Goal: Task Accomplishment & Management: Manage account settings

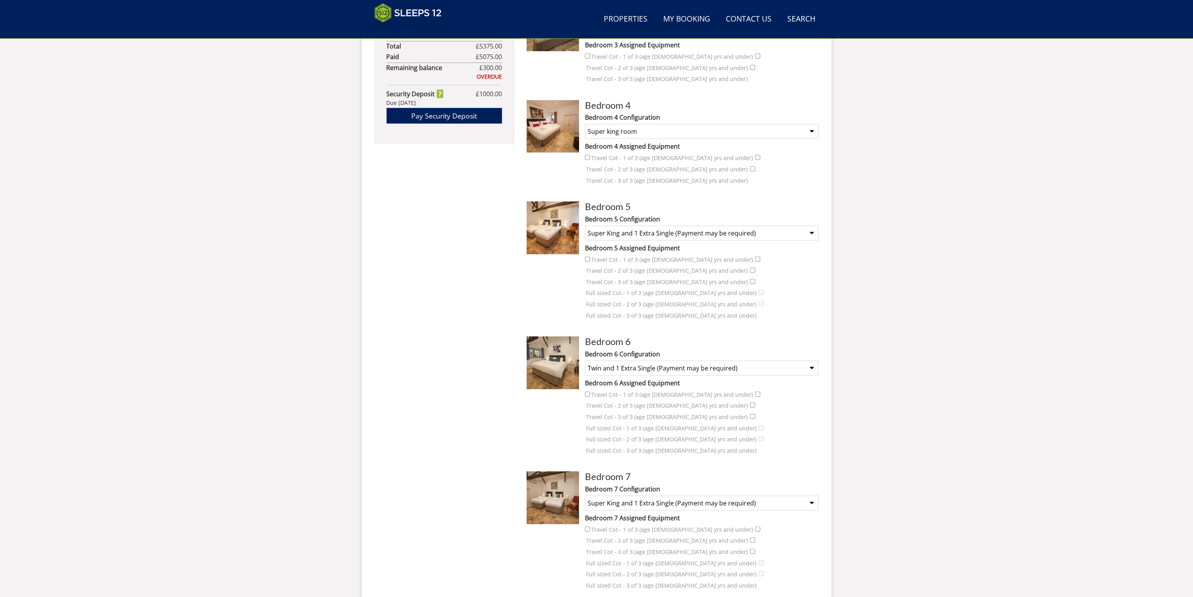
scroll to position [691, 0]
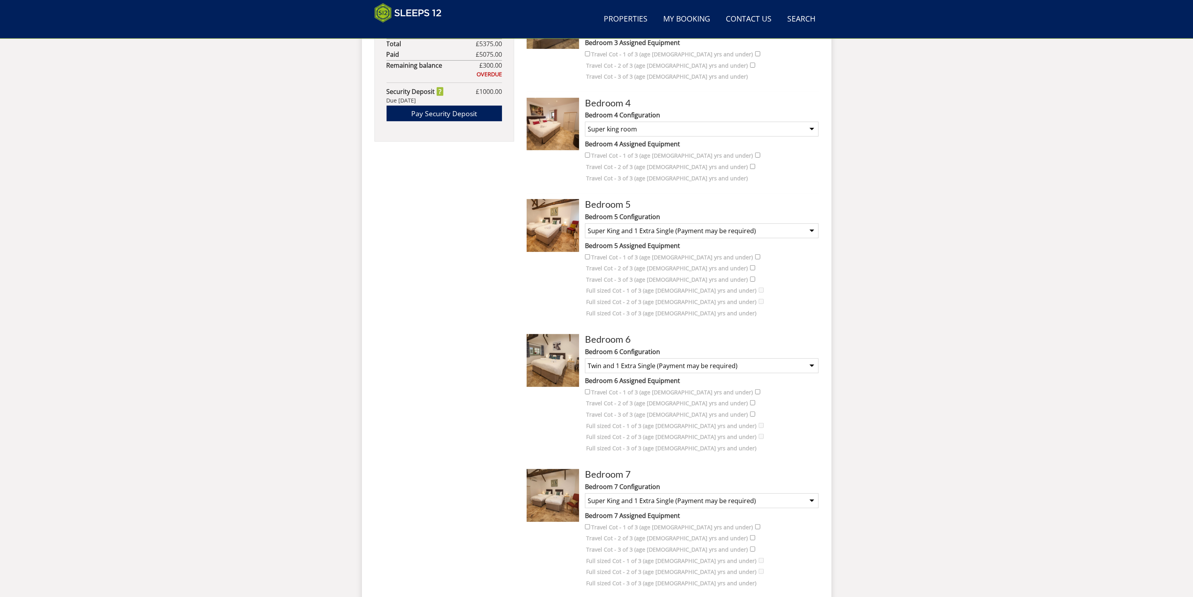
click at [763, 223] on select "None Selected Super king room Twin room Twin and 1 Extra Single (Payment may be…" at bounding box center [702, 230] width 234 height 15
select select "829"
click at [585, 223] on select "None Selected Super king room Twin room Twin and 1 Extra Single (Payment may be…" at bounding box center [702, 230] width 234 height 15
click at [700, 358] on select "None Selected Super king room Twin room Super King and 1 Extra Single (Payment …" at bounding box center [702, 365] width 234 height 15
select select "834"
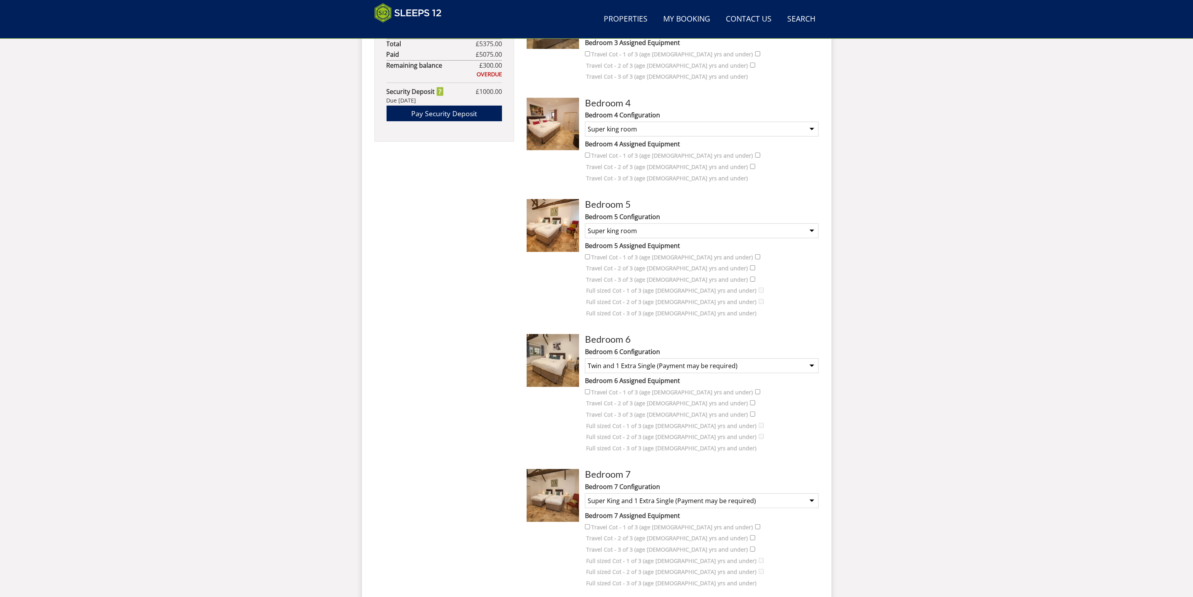
click at [585, 358] on select "None Selected Super king room Twin room Super King and 1 Extra Single (Payment …" at bounding box center [702, 365] width 234 height 15
click at [956, 245] on div "Search Menu Properties My Booking Contact Us [PHONE_NUMBER] Search Check Availa…" at bounding box center [596, 264] width 1193 height 1859
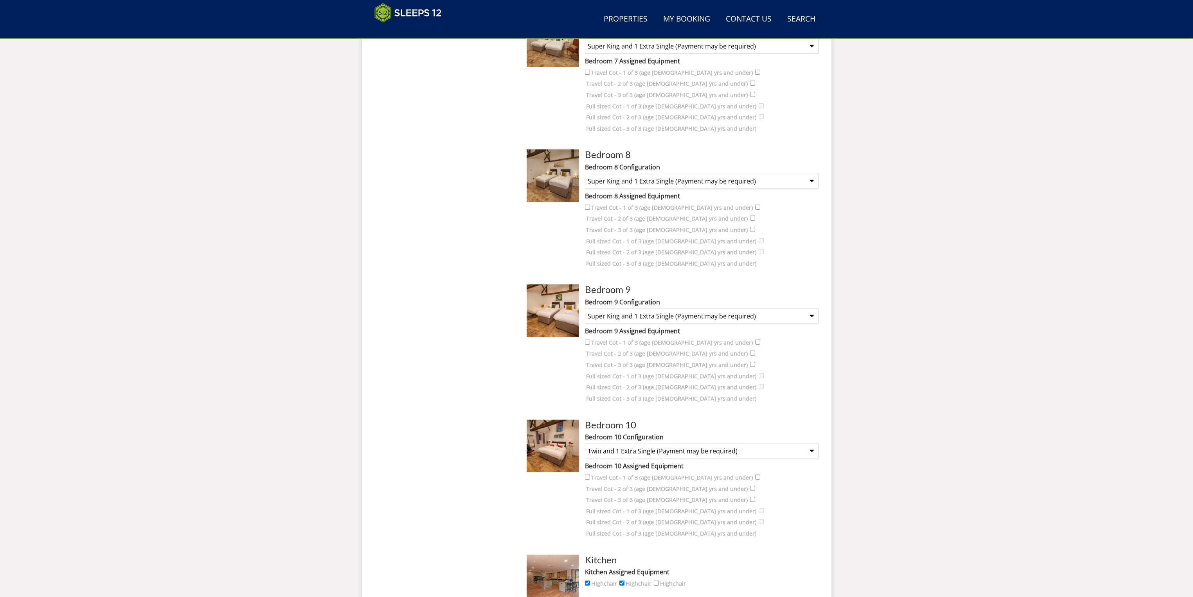
scroll to position [1167, 0]
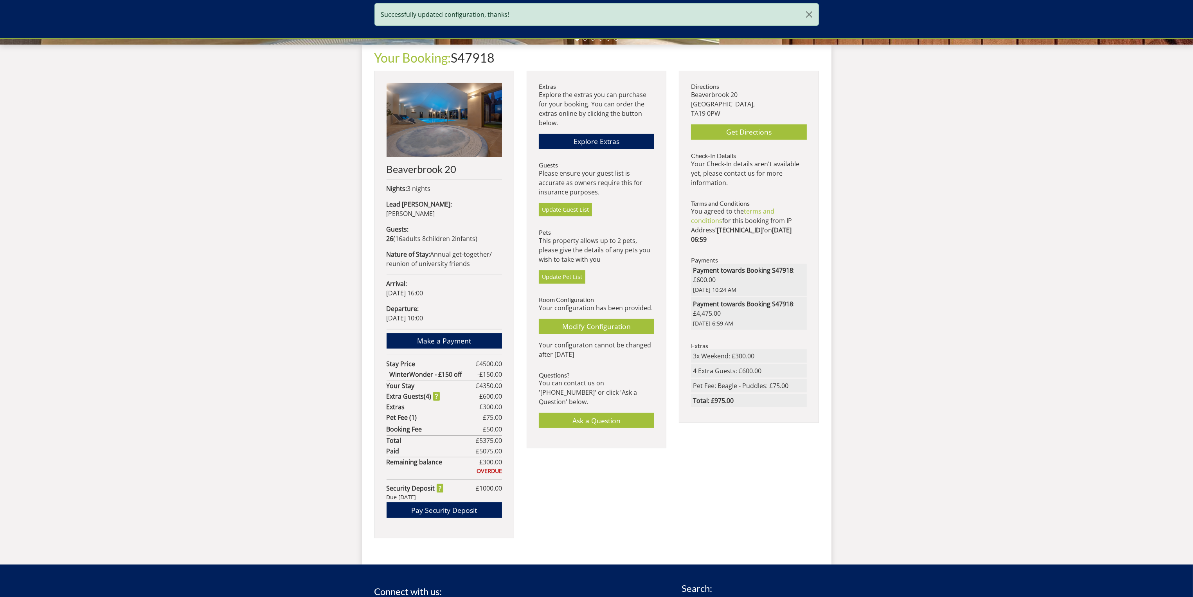
scroll to position [379, 0]
